Goal: Task Accomplishment & Management: Manage account settings

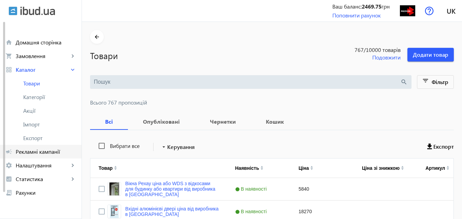
click at [51, 152] on span "Рекламні кампанії" at bounding box center [46, 151] width 60 height 7
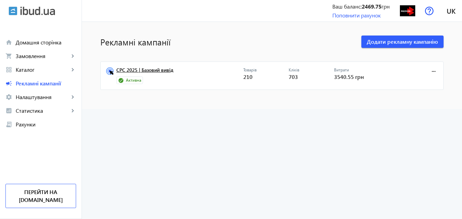
click at [154, 69] on link "CPC 2025 | Базовий вивід" at bounding box center [179, 72] width 127 height 10
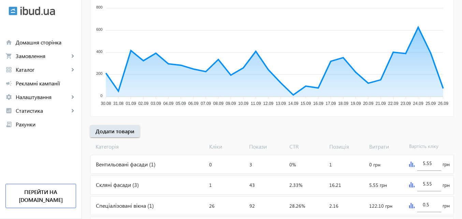
scroll to position [136, 0]
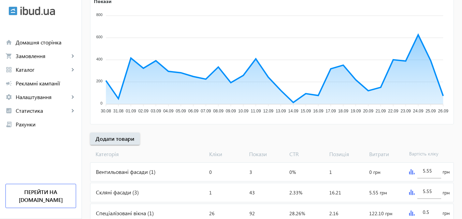
scroll to position [136, 0]
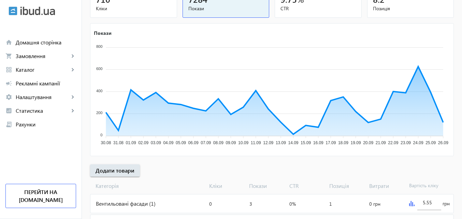
scroll to position [136, 0]
